Goal: Task Accomplishment & Management: Use online tool/utility

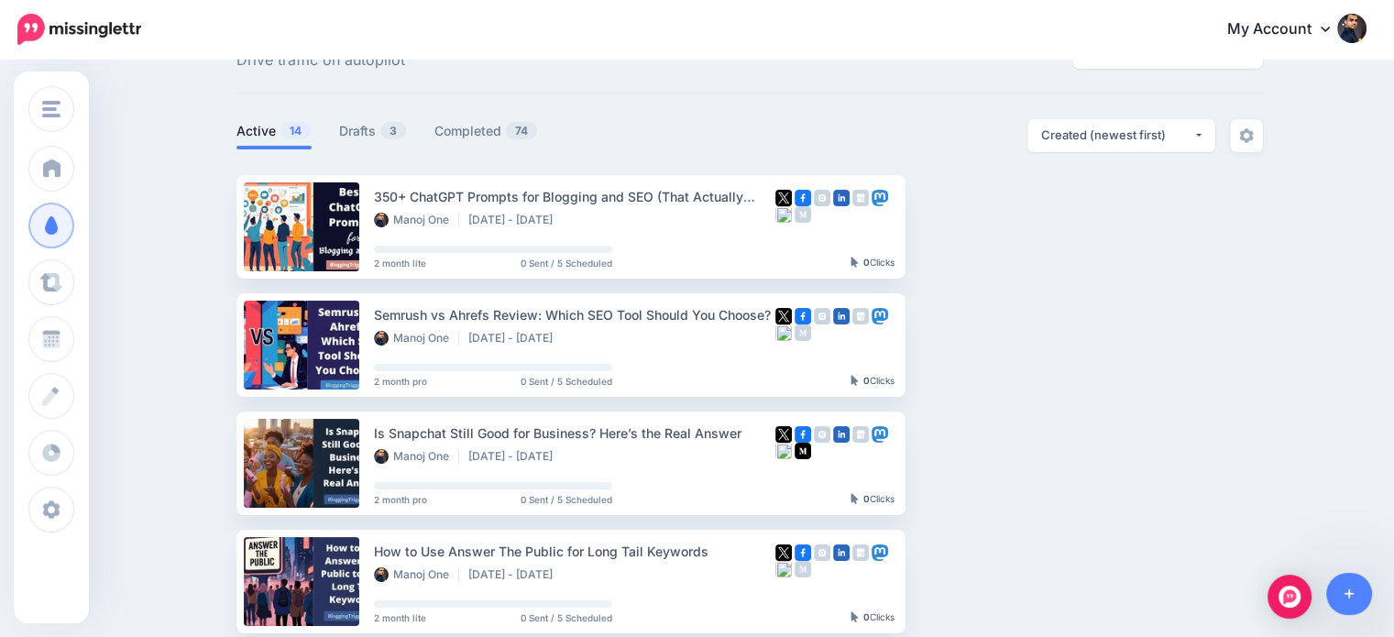
scroll to position [63, 0]
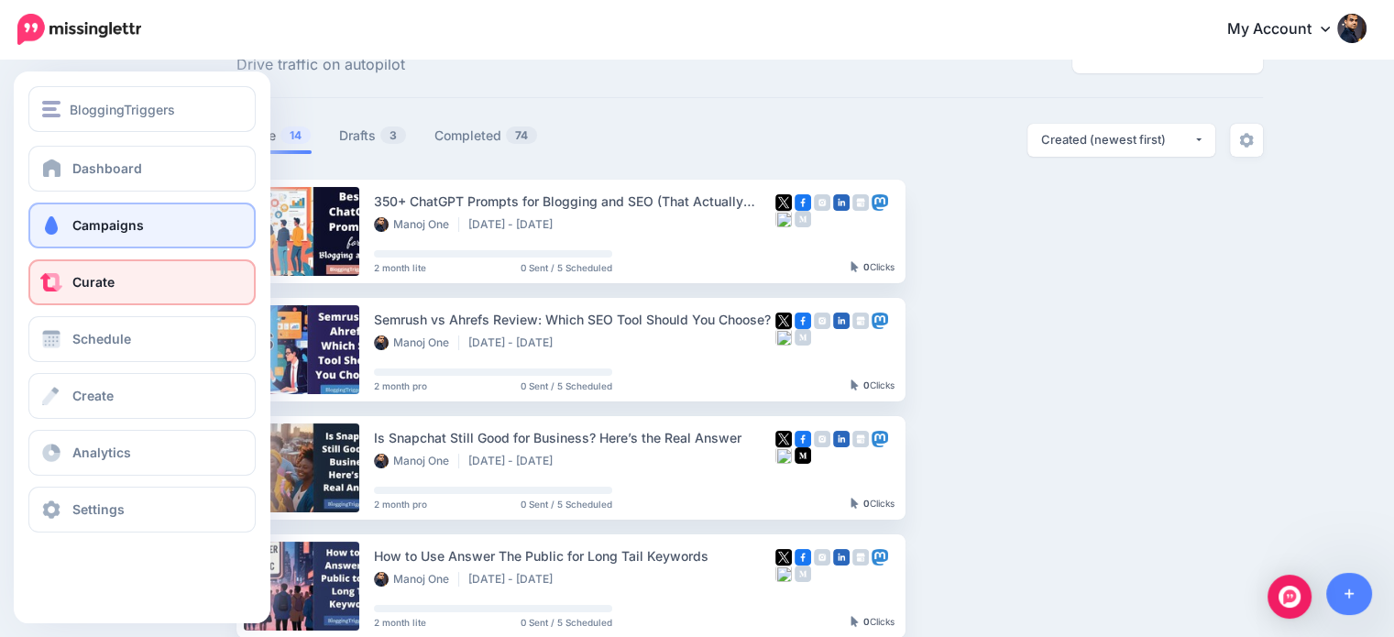
click at [87, 290] on link "Curate" at bounding box center [141, 282] width 227 height 46
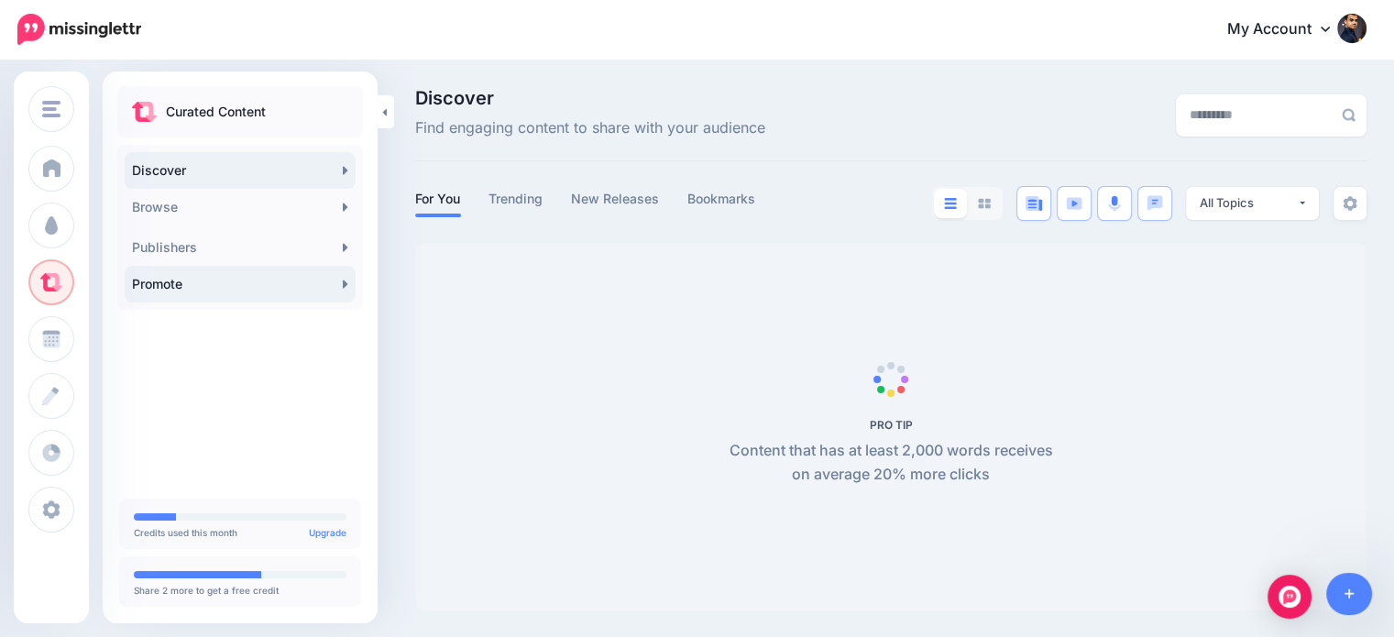
click at [161, 280] on link "Promote" at bounding box center [240, 284] width 231 height 37
